Goal: Find specific page/section: Find specific page/section

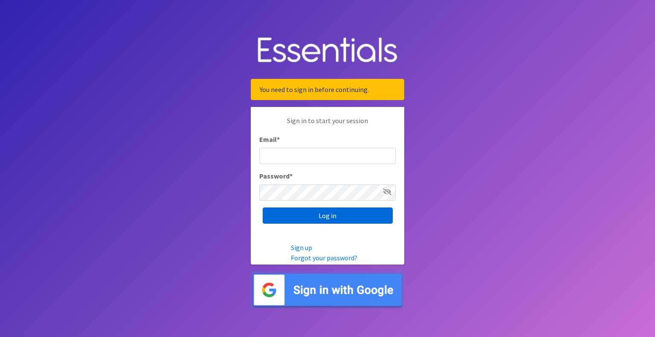
type input "[EMAIL_ADDRESS][DOMAIN_NAME]"
click at [343, 216] on input "Log in" at bounding box center [328, 216] width 130 height 16
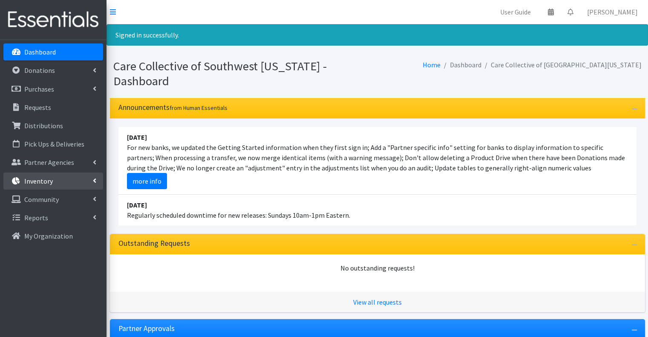
click at [70, 180] on link "Inventory" at bounding box center [53, 181] width 100 height 17
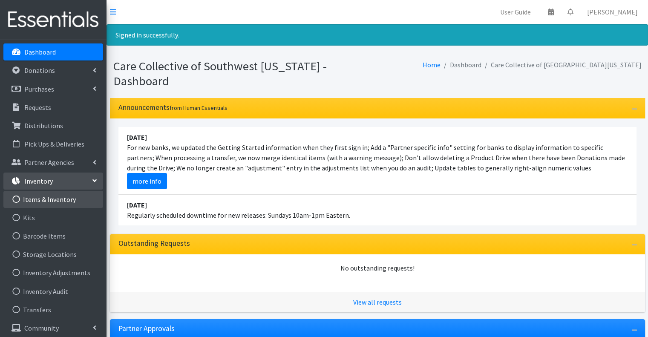
click at [69, 201] on link "Items & Inventory" at bounding box center [53, 199] width 100 height 17
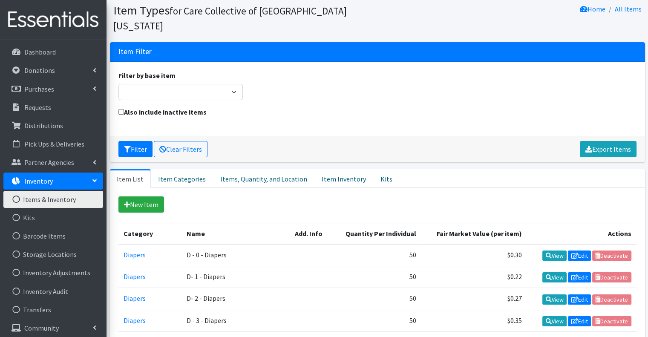
scroll to position [43, 0]
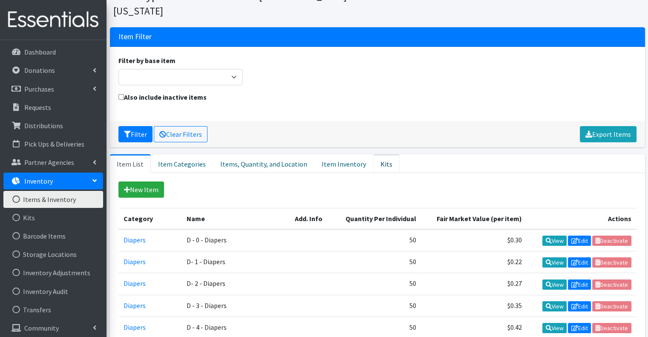
click at [373, 154] on link "Kits" at bounding box center [386, 163] width 26 height 19
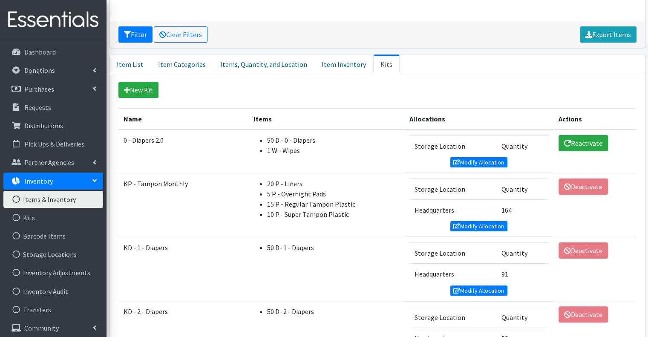
scroll to position [128, 0]
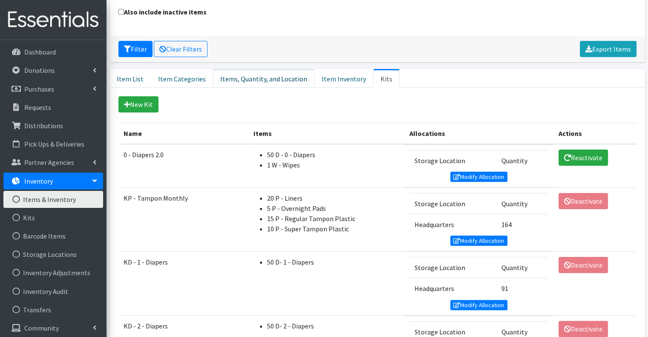
click at [240, 69] on link "Items, Quantity, and Location" at bounding box center [263, 78] width 101 height 19
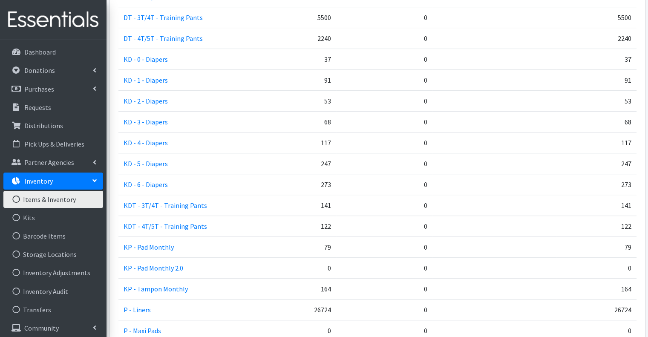
scroll to position [426, 0]
